Goal: Task Accomplishment & Management: Manage account settings

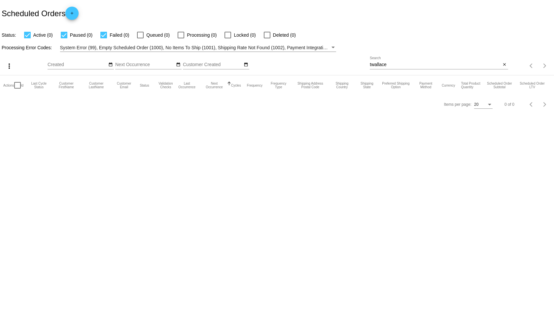
click at [391, 67] on div "twallace Search" at bounding box center [435, 62] width 131 height 13
click at [393, 62] on input "twallace" at bounding box center [435, 64] width 131 height 5
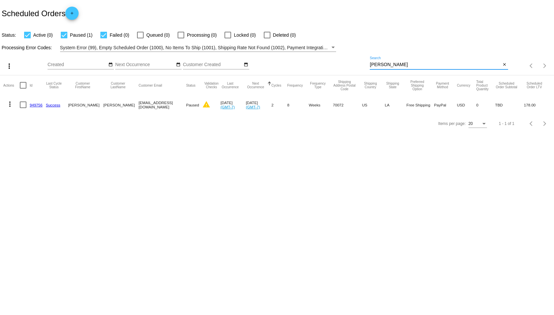
type input "[PERSON_NAME]"
click at [11, 102] on mat-icon "more_vert" at bounding box center [10, 104] width 8 height 8
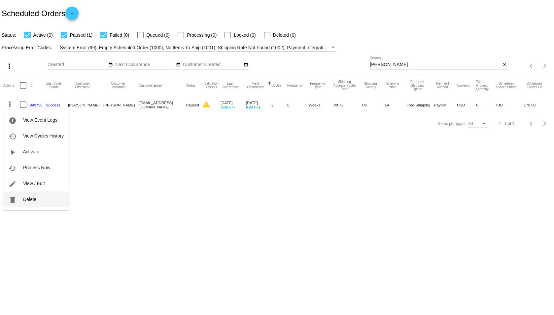
click at [47, 202] on button "delete Delete" at bounding box center [36, 199] width 66 height 16
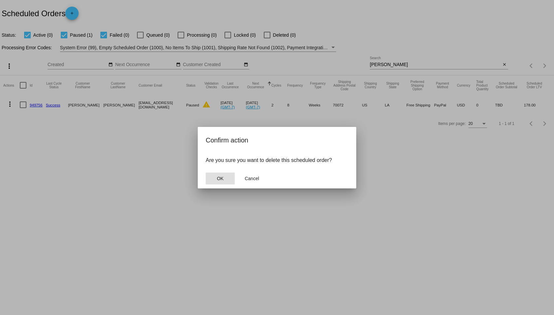
click at [217, 173] on button "OK" at bounding box center [220, 178] width 29 height 12
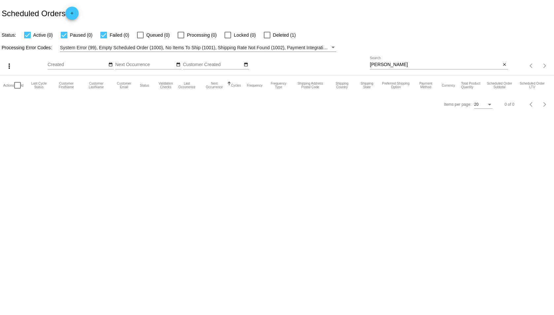
click at [407, 66] on input "[PERSON_NAME]" at bounding box center [435, 64] width 131 height 5
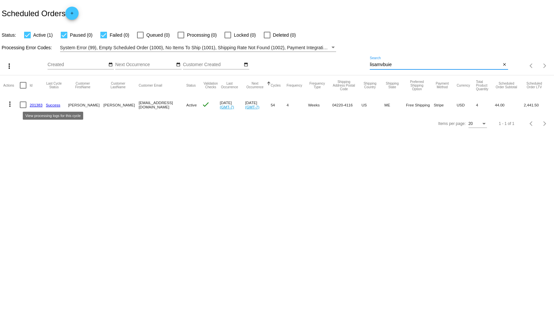
type input "lisamvbuie"
click at [52, 103] on link "Success" at bounding box center [53, 105] width 15 height 4
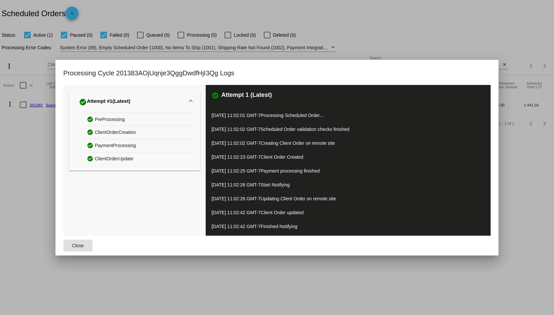
click at [40, 138] on div at bounding box center [277, 157] width 554 height 315
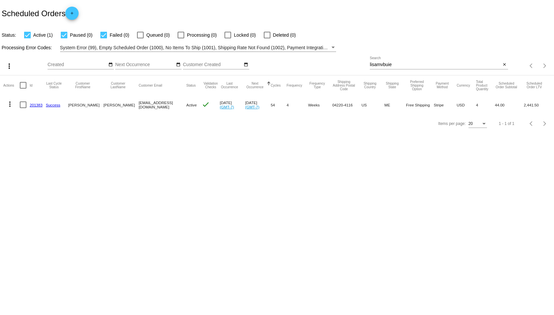
click at [38, 105] on link "201383" at bounding box center [36, 105] width 13 height 4
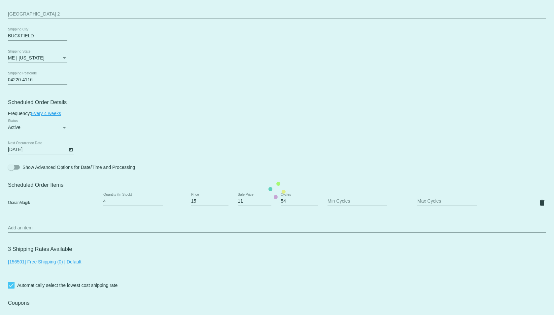
scroll to position [308, 0]
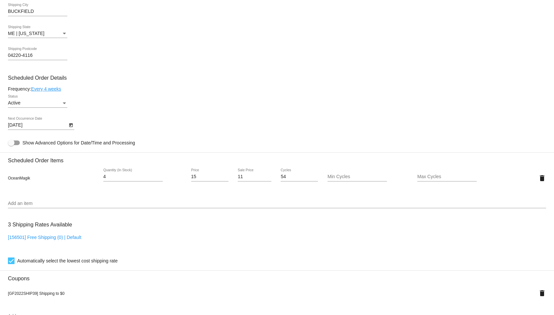
click at [71, 125] on icon "Open calendar" at bounding box center [71, 125] width 5 height 8
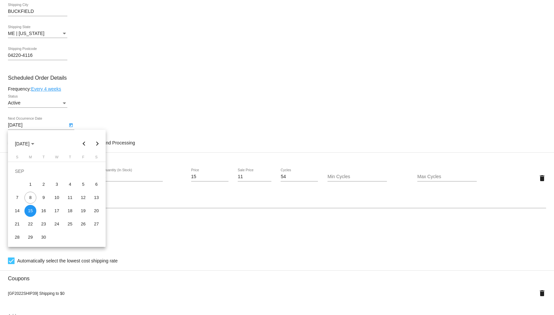
click at [98, 146] on button "Next month" at bounding box center [97, 143] width 13 height 13
click at [28, 192] on div "13" at bounding box center [30, 197] width 12 height 12
type input "[DATE]"
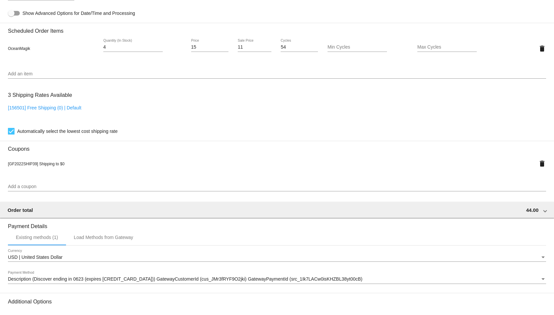
scroll to position [509, 0]
